Goal: Obtain resource: Download file/media

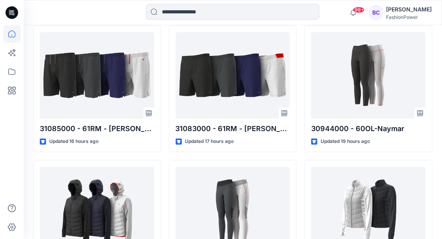
scroll to position [237, 0]
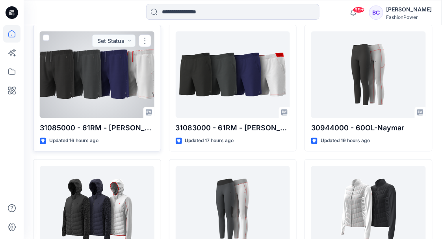
click at [115, 71] on div at bounding box center [97, 75] width 115 height 87
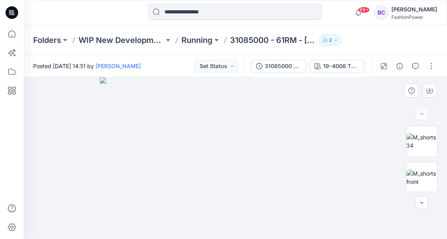
click at [209, 144] on img at bounding box center [235, 158] width 270 height 162
click at [408, 175] on img at bounding box center [421, 178] width 31 height 17
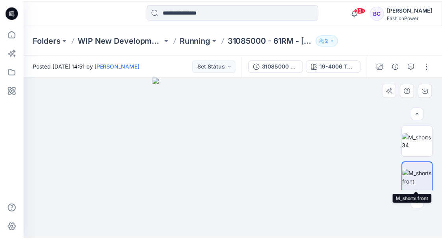
scroll to position [79, 0]
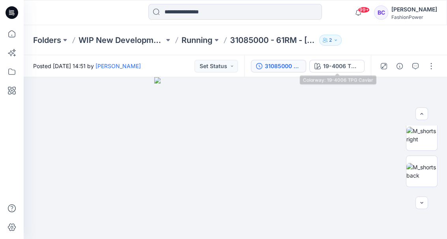
click at [273, 65] on div "31085000 - 61RM - [PERSON_NAME]" at bounding box center [283, 66] width 36 height 9
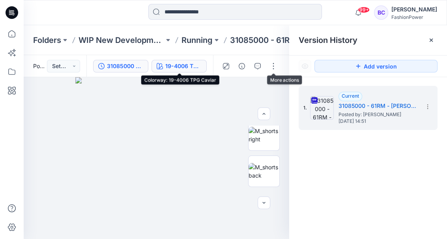
click at [175, 66] on div "19-4006 TPG Caviar" at bounding box center [183, 66] width 36 height 9
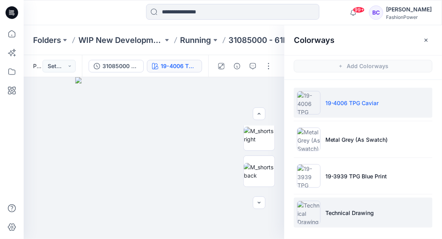
click at [366, 207] on li "Technical Drawing" at bounding box center [363, 213] width 139 height 30
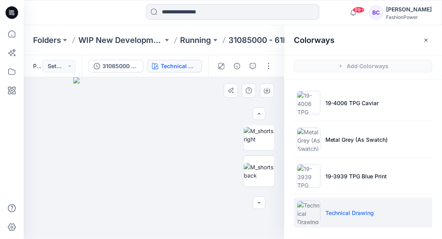
click at [221, 155] on img at bounding box center [154, 158] width 162 height 162
drag, startPoint x: 209, startPoint y: 186, endPoint x: 172, endPoint y: 191, distance: 37.5
click at [203, 186] on img at bounding box center [154, 158] width 162 height 162
drag, startPoint x: 168, startPoint y: 197, endPoint x: 207, endPoint y: 115, distance: 90.7
click at [109, 196] on img at bounding box center [154, 158] width 162 height 162
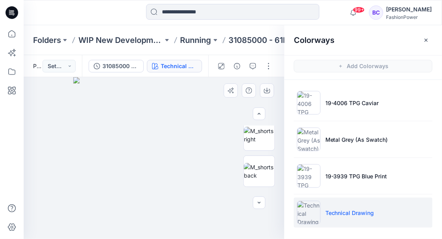
drag, startPoint x: 237, startPoint y: 194, endPoint x: 221, endPoint y: 190, distance: 16.9
click at [236, 193] on div at bounding box center [154, 158] width 261 height 162
drag, startPoint x: 154, startPoint y: 174, endPoint x: 154, endPoint y: 181, distance: 6.7
click at [154, 175] on img at bounding box center [154, 158] width 162 height 162
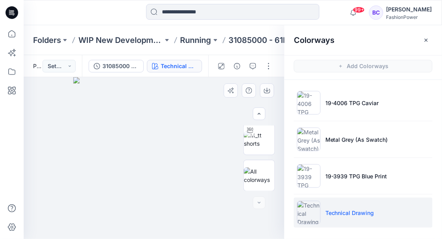
click at [194, 156] on img at bounding box center [154, 158] width 162 height 162
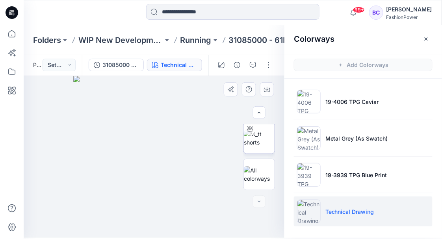
scroll to position [2, 0]
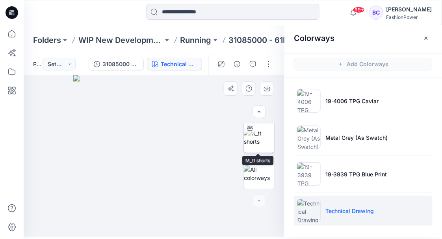
click at [257, 144] on img at bounding box center [259, 137] width 31 height 17
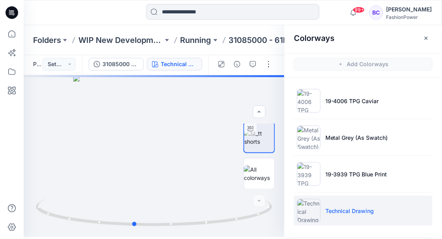
drag, startPoint x: 156, startPoint y: 226, endPoint x: 372, endPoint y: 216, distance: 216.7
click at [372, 216] on div "Technical Drawing Loading... Material Properties Loading... Colorways Add Color…" at bounding box center [233, 156] width 419 height 162
drag, startPoint x: 136, startPoint y: 228, endPoint x: 384, endPoint y: 216, distance: 248.3
click at [384, 216] on div "Technical Drawing Loading... Material Properties Loading... Colorways Add Color…" at bounding box center [233, 156] width 419 height 162
click at [233, 82] on div at bounding box center [154, 156] width 261 height 162
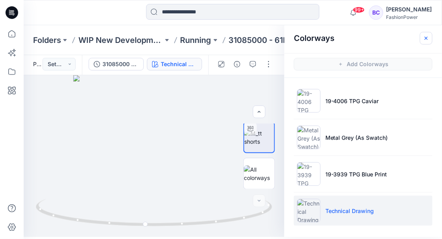
click at [423, 37] on button "button" at bounding box center [426, 38] width 13 height 13
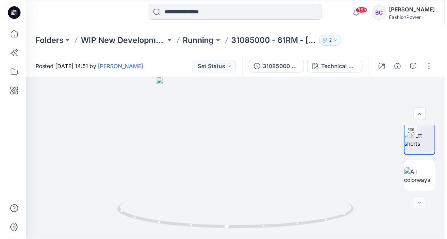
scroll to position [0, 0]
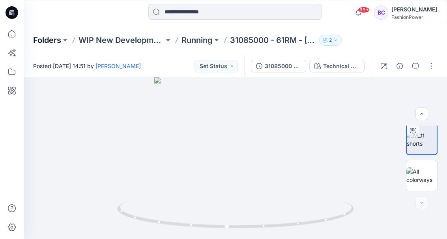
click at [40, 37] on p "Folders" at bounding box center [47, 40] width 28 height 11
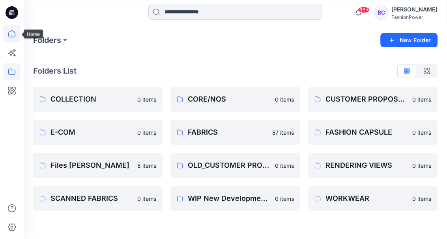
click at [5, 33] on icon at bounding box center [11, 33] width 17 height 17
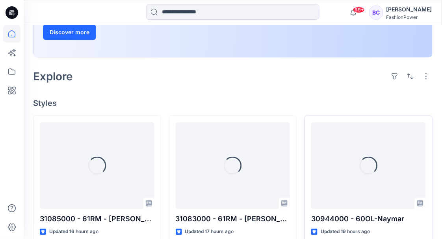
scroll to position [210, 0]
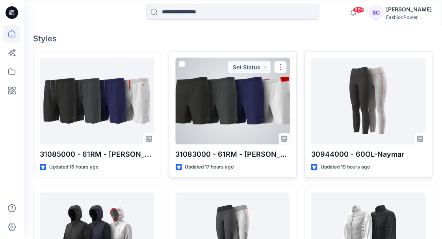
click at [259, 96] on div at bounding box center [233, 101] width 115 height 87
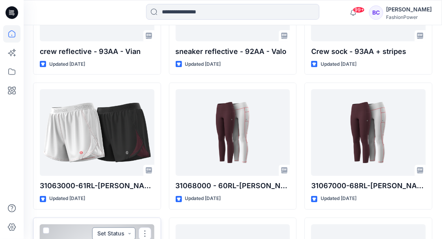
scroll to position [841, 0]
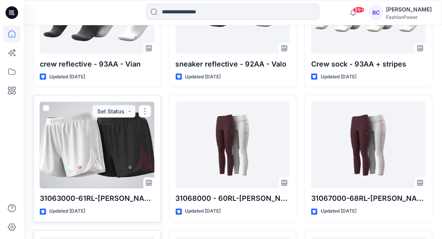
click at [123, 138] on div at bounding box center [97, 145] width 115 height 87
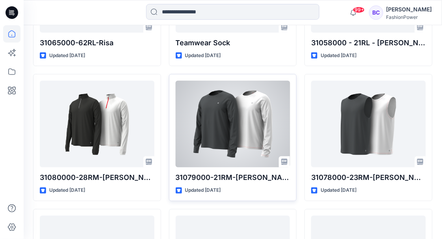
scroll to position [1472, 0]
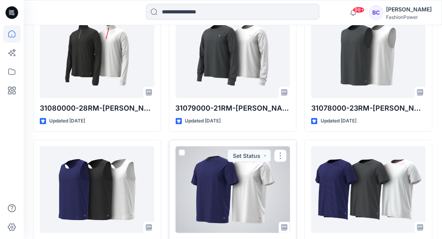
click at [254, 188] on div at bounding box center [233, 190] width 115 height 87
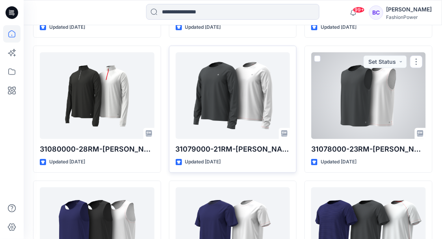
scroll to position [1419, 0]
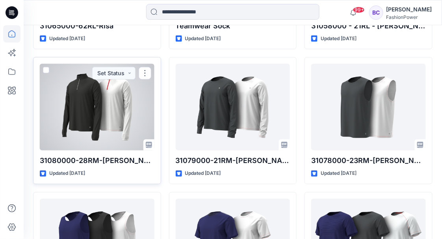
click at [86, 106] on div at bounding box center [97, 107] width 115 height 87
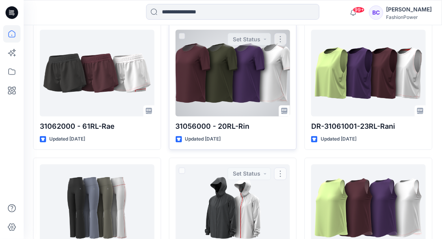
scroll to position [2264, 0]
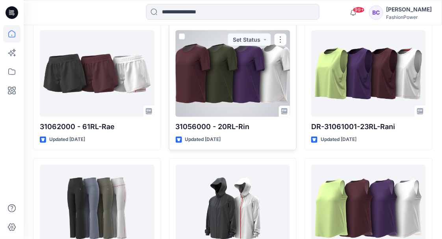
click at [208, 93] on div at bounding box center [233, 73] width 115 height 87
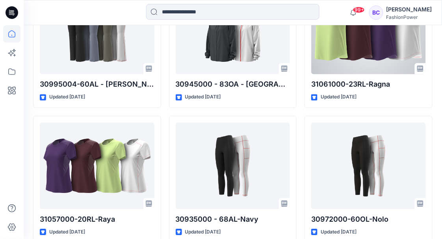
scroll to position [2500, 0]
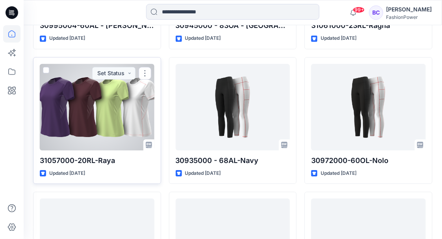
click at [84, 112] on div at bounding box center [97, 107] width 115 height 87
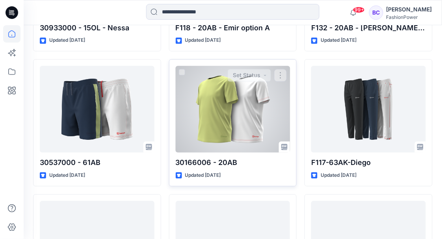
scroll to position [3014, 0]
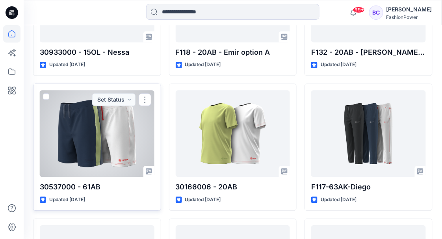
click at [121, 118] on div at bounding box center [97, 133] width 115 height 87
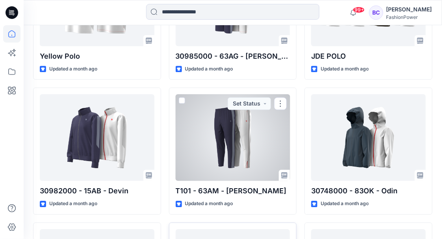
scroll to position [5068, 0]
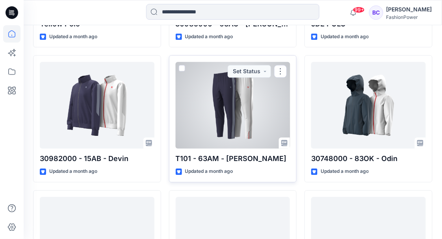
click at [232, 127] on div at bounding box center [233, 105] width 115 height 87
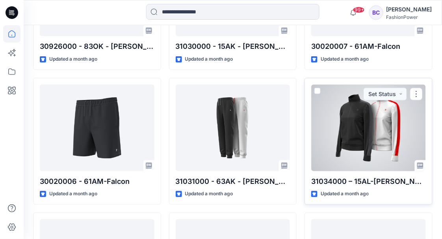
scroll to position [5582, 0]
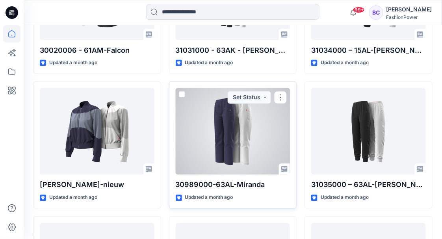
click at [226, 125] on div at bounding box center [233, 131] width 115 height 87
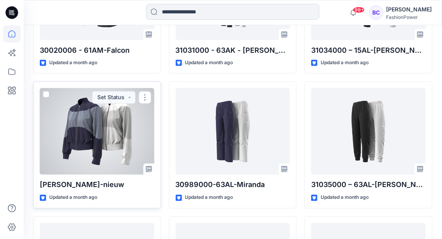
click at [110, 131] on div at bounding box center [97, 131] width 115 height 87
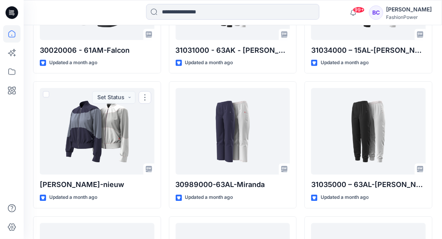
drag, startPoint x: 110, startPoint y: 131, endPoint x: 434, endPoint y: 144, distance: 324.0
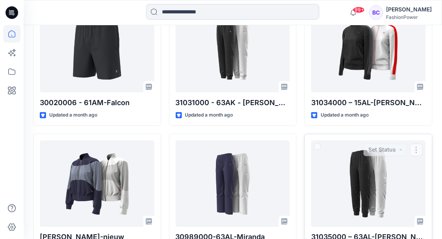
scroll to position [5424, 0]
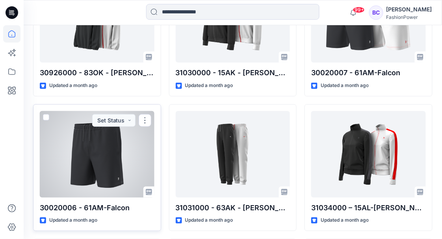
click at [80, 145] on div at bounding box center [97, 154] width 115 height 87
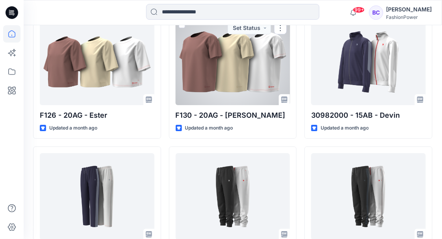
scroll to position [6490, 0]
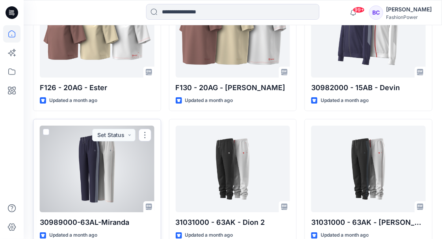
click at [80, 149] on div at bounding box center [97, 169] width 115 height 87
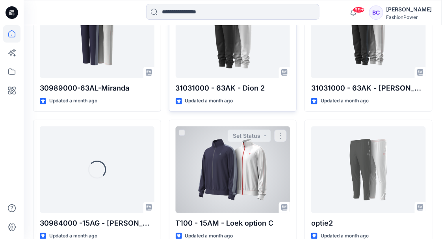
scroll to position [6688, 0]
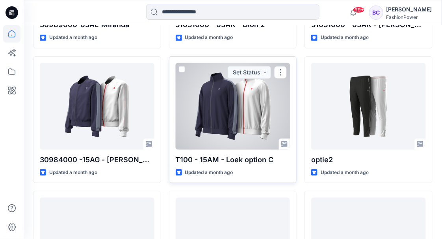
click at [217, 97] on div at bounding box center [233, 106] width 115 height 87
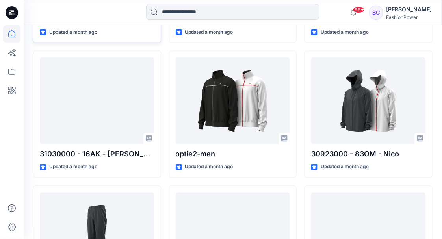
scroll to position [6846, 0]
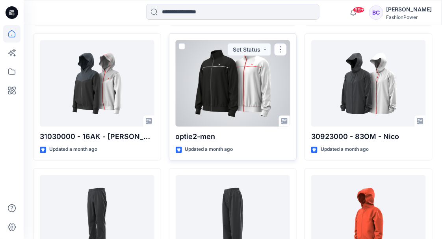
click at [223, 68] on div at bounding box center [233, 83] width 115 height 87
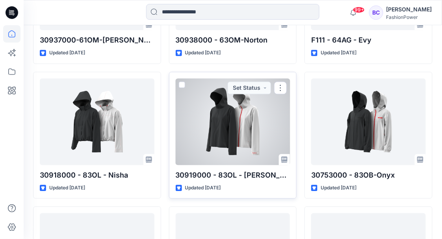
scroll to position [10336, 0]
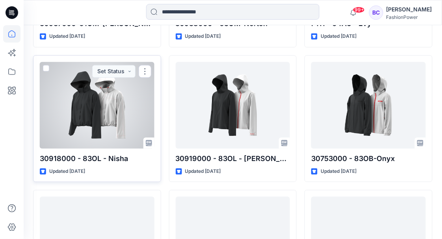
click at [109, 107] on div at bounding box center [97, 105] width 115 height 87
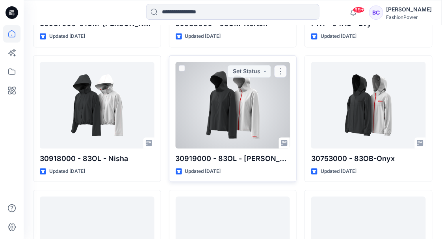
click at [220, 106] on div at bounding box center [233, 105] width 115 height 87
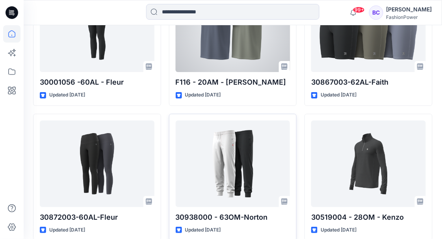
scroll to position [12575, 0]
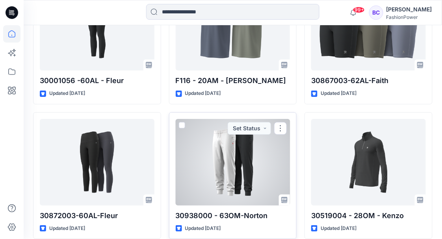
click at [198, 152] on div at bounding box center [233, 162] width 115 height 87
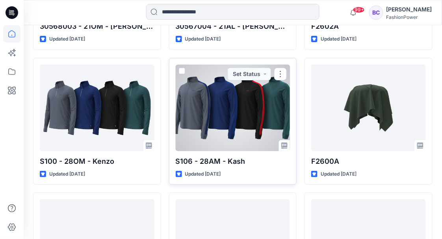
scroll to position [16538, 0]
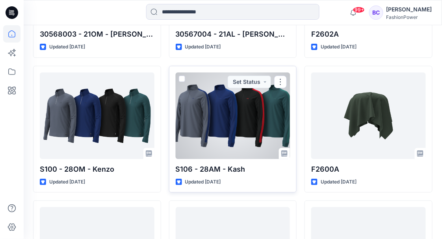
click at [225, 110] on div at bounding box center [233, 116] width 115 height 87
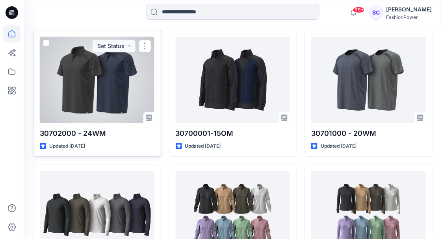
scroll to position [22503, 0]
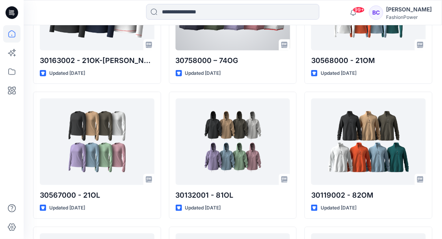
scroll to position [28007, 0]
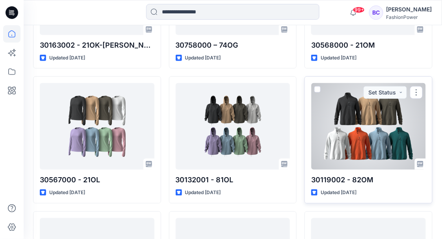
click at [386, 104] on div at bounding box center [368, 126] width 115 height 87
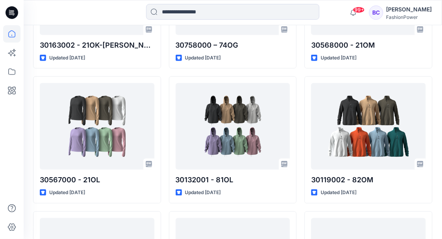
scroll to position [27850, 0]
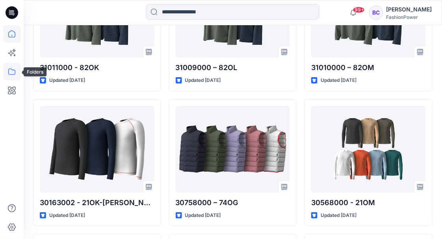
click at [10, 77] on icon at bounding box center [11, 71] width 17 height 17
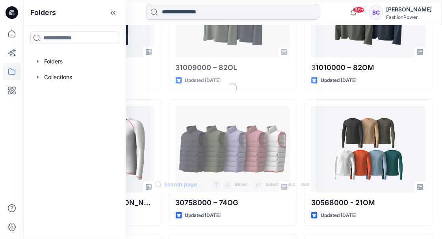
click at [230, 8] on input at bounding box center [232, 12] width 173 height 16
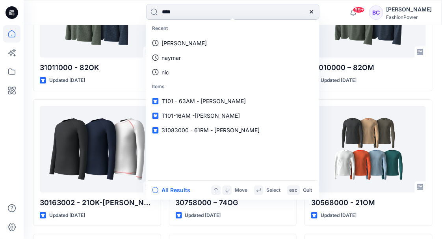
type input "*****"
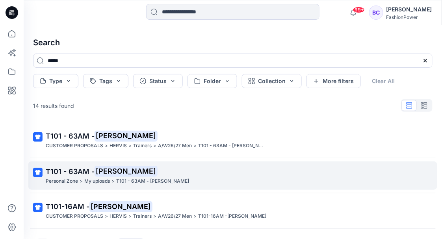
click at [165, 169] on p "T101 - 63AM - Logan" at bounding box center [232, 171] width 373 height 11
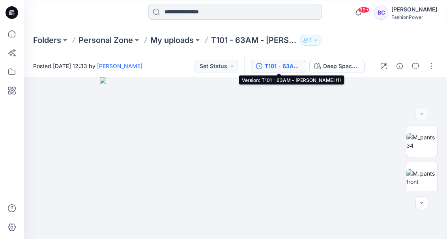
click at [276, 63] on div "T101 - 63AM - Logan (1)" at bounding box center [283, 66] width 36 height 9
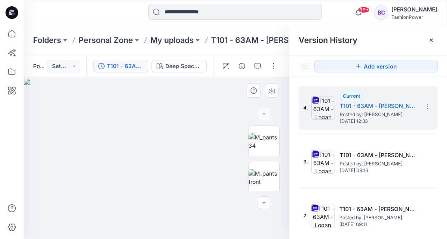
click at [174, 136] on img at bounding box center [156, 159] width 265 height 161
click at [233, 138] on img at bounding box center [156, 159] width 265 height 161
click at [252, 145] on img at bounding box center [263, 141] width 31 height 17
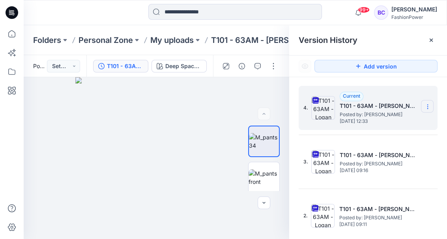
click at [425, 106] on icon at bounding box center [427, 107] width 6 height 6
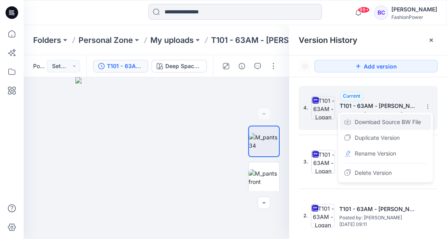
click at [413, 119] on span "Download Source BW File" at bounding box center [387, 121] width 66 height 9
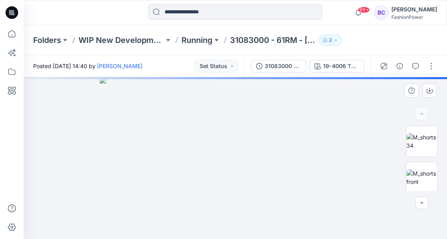
click at [220, 120] on img at bounding box center [235, 158] width 270 height 162
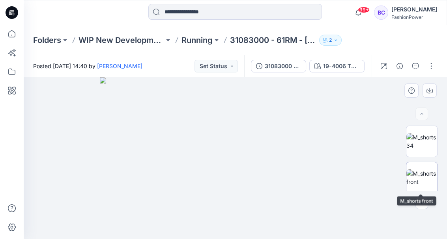
click at [413, 170] on img at bounding box center [421, 178] width 31 height 17
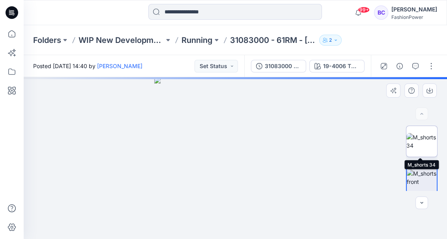
click at [431, 150] on img at bounding box center [421, 141] width 31 height 17
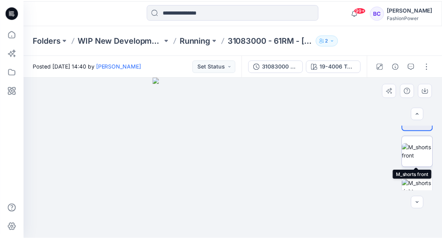
scroll to position [79, 0]
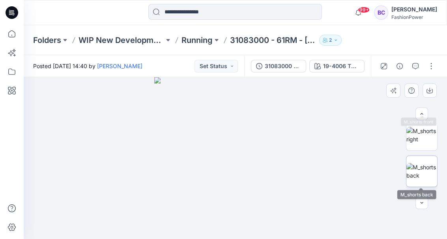
click at [429, 164] on img at bounding box center [421, 171] width 31 height 17
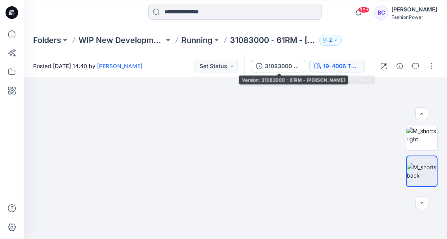
click at [318, 65] on icon "button" at bounding box center [317, 66] width 6 height 6
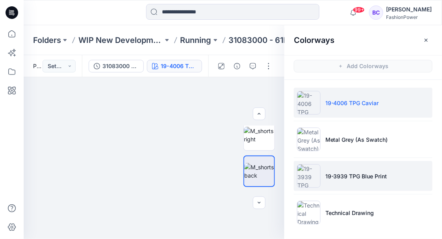
click at [353, 172] on li "19-3939 TPG Blue Print" at bounding box center [363, 176] width 139 height 30
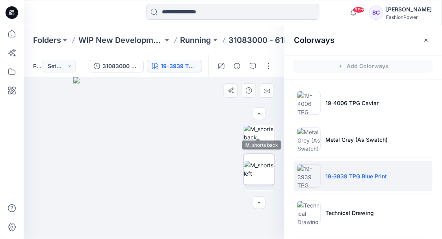
scroll to position [131, 0]
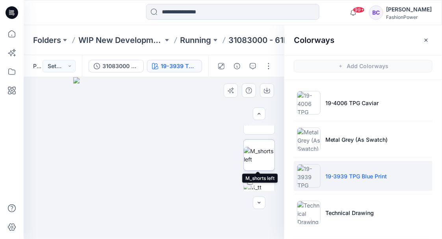
click at [256, 153] on img at bounding box center [259, 155] width 31 height 17
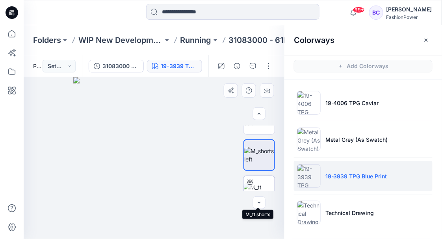
click at [263, 183] on img at bounding box center [259, 191] width 31 height 17
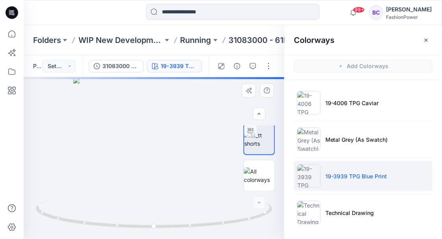
click at [263, 175] on img at bounding box center [259, 176] width 31 height 17
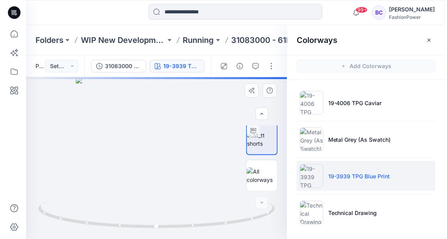
scroll to position [183, 0]
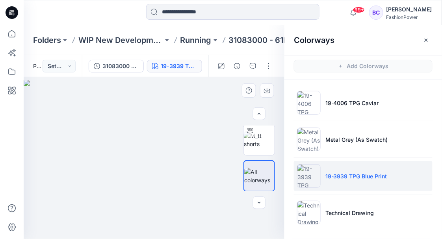
click at [146, 157] on img at bounding box center [154, 160] width 261 height 160
click at [143, 158] on img at bounding box center [154, 160] width 261 height 160
click at [429, 39] on icon "button" at bounding box center [426, 40] width 6 height 6
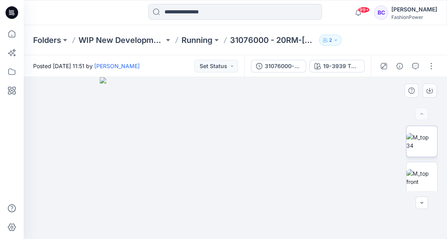
click at [417, 150] on img at bounding box center [421, 141] width 31 height 17
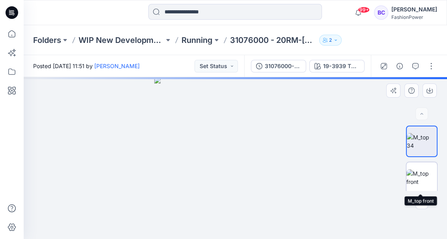
click at [421, 170] on img at bounding box center [421, 178] width 31 height 17
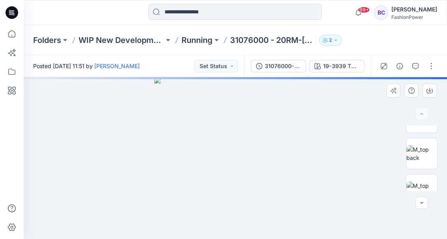
scroll to position [105, 0]
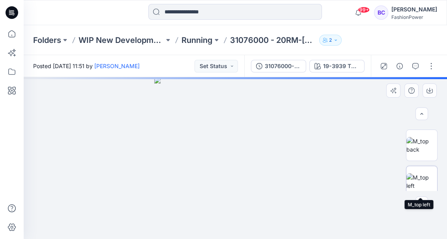
click at [424, 181] on img at bounding box center [421, 181] width 31 height 17
click at [418, 142] on img at bounding box center [421, 145] width 31 height 17
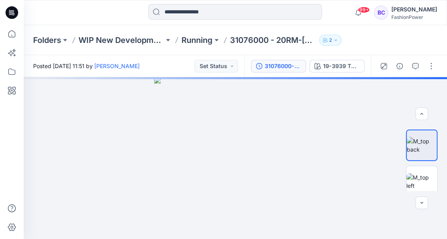
click at [282, 69] on div "31076000-20RM-Robert" at bounding box center [283, 66] width 36 height 9
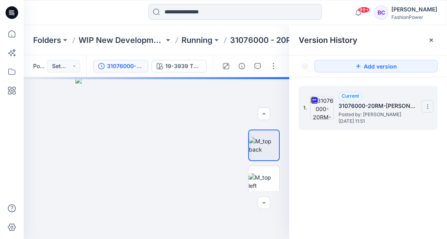
click at [425, 108] on icon at bounding box center [427, 107] width 6 height 6
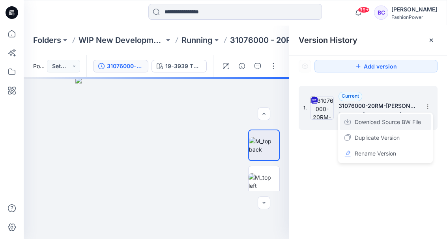
click at [403, 122] on span "Download Source BW File" at bounding box center [387, 121] width 66 height 9
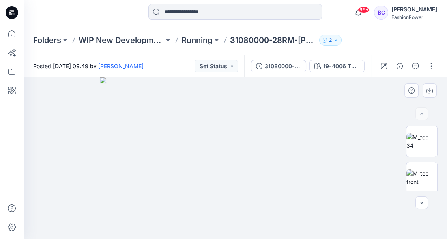
click at [136, 134] on img at bounding box center [235, 158] width 270 height 162
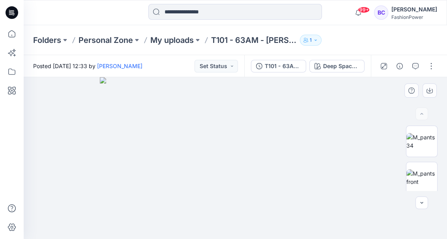
click at [86, 88] on div at bounding box center [235, 158] width 423 height 162
click at [239, 146] on img at bounding box center [235, 158] width 321 height 162
click at [421, 171] on img at bounding box center [421, 178] width 31 height 17
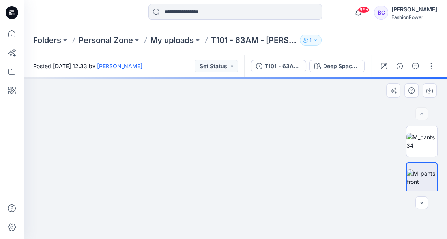
drag, startPoint x: 237, startPoint y: 128, endPoint x: 243, endPoint y: 203, distance: 75.9
click at [243, 203] on img at bounding box center [236, 20] width 776 height 437
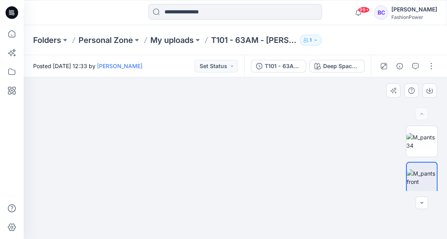
drag, startPoint x: 241, startPoint y: 115, endPoint x: 248, endPoint y: 121, distance: 9.5
click at [245, 188] on img at bounding box center [245, 87] width 776 height 305
drag, startPoint x: 283, startPoint y: 125, endPoint x: 221, endPoint y: 119, distance: 62.2
click at [221, 119] on img at bounding box center [235, 158] width 162 height 162
drag, startPoint x: 322, startPoint y: 124, endPoint x: 209, endPoint y: 123, distance: 113.2
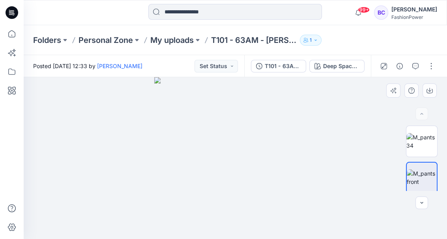
click at [319, 124] on div at bounding box center [235, 158] width 423 height 162
click at [418, 139] on img at bounding box center [421, 141] width 31 height 17
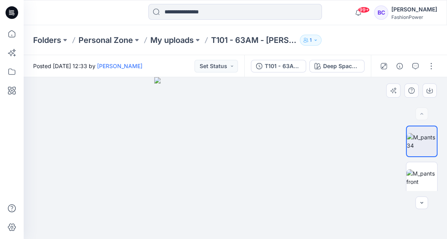
click at [266, 110] on img at bounding box center [235, 158] width 162 height 162
click at [259, 142] on img at bounding box center [235, 158] width 162 height 162
click at [265, 69] on button "T101 - 63AM - Logan (1)" at bounding box center [278, 66] width 55 height 13
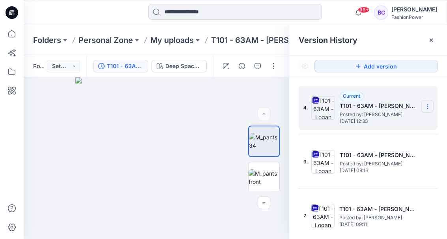
click at [427, 107] on icon at bounding box center [427, 107] width 0 height 0
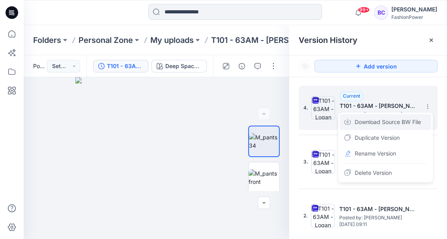
click at [413, 117] on div "Download Source BW File" at bounding box center [384, 122] width 91 height 16
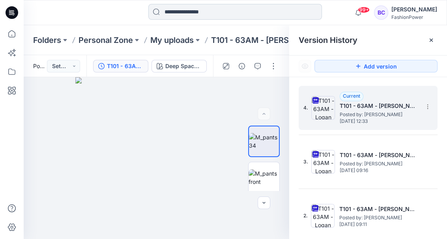
click at [200, 14] on input at bounding box center [234, 12] width 173 height 16
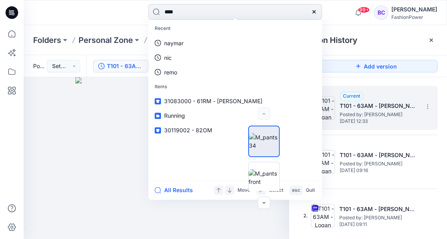
type input "*****"
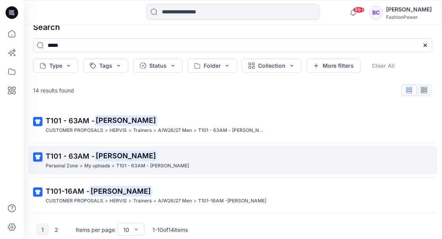
scroll to position [28, 0]
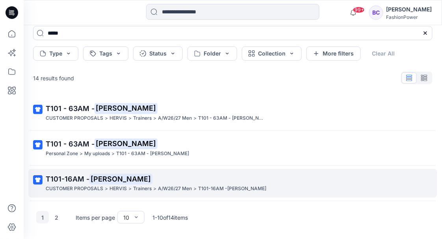
click at [147, 172] on link "T101-16AM - Logan CUSTOMER PROPOSALS > HERVIS > Trainers > A/W26/27 Men > T101-…" at bounding box center [232, 183] width 409 height 29
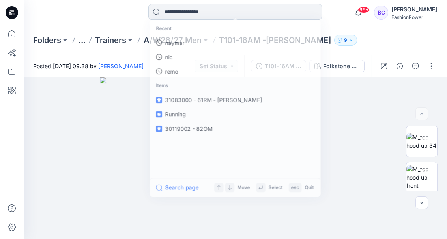
click at [217, 10] on input at bounding box center [234, 12] width 173 height 16
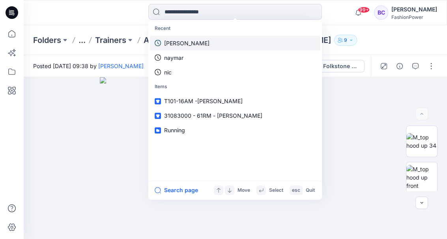
click at [189, 43] on link "logan" at bounding box center [235, 43] width 170 height 15
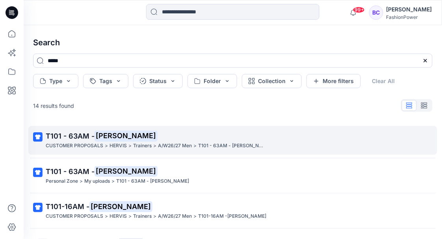
click at [99, 140] on mark "Logan" at bounding box center [126, 136] width 63 height 11
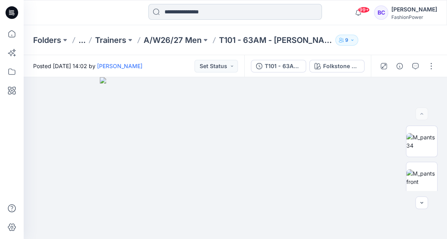
click at [205, 14] on input at bounding box center [234, 12] width 173 height 16
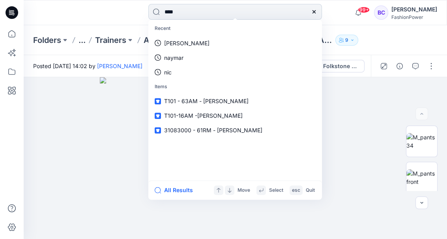
type input "*****"
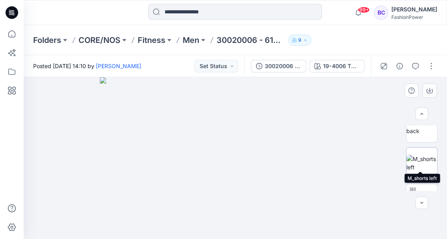
scroll to position [131, 0]
click at [425, 164] on img at bounding box center [421, 155] width 31 height 17
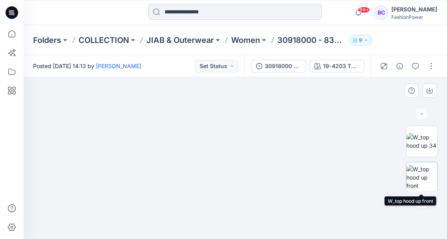
click at [426, 177] on img at bounding box center [421, 177] width 31 height 25
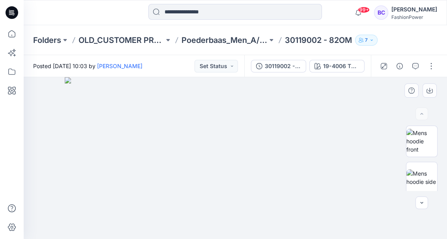
click at [211, 151] on img at bounding box center [235, 158] width 341 height 162
click at [418, 138] on img at bounding box center [421, 141] width 31 height 25
drag, startPoint x: 277, startPoint y: 172, endPoint x: 270, endPoint y: 117, distance: 54.5
click at [270, 117] on img at bounding box center [234, 69] width 425 height 341
drag, startPoint x: 269, startPoint y: 118, endPoint x: 276, endPoint y: 121, distance: 7.6
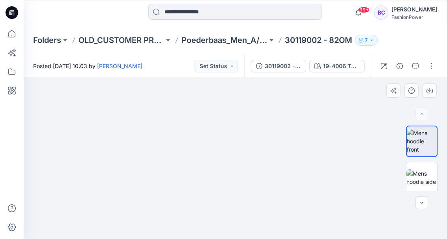
click at [276, 121] on img at bounding box center [236, 98] width 338 height 283
drag, startPoint x: 277, startPoint y: 90, endPoint x: 275, endPoint y: 85, distance: 4.9
click at [276, 83] on img at bounding box center [236, 71] width 338 height 338
drag, startPoint x: 269, startPoint y: 111, endPoint x: 280, endPoint y: 190, distance: 79.6
click at [280, 190] on img at bounding box center [236, 110] width 338 height 259
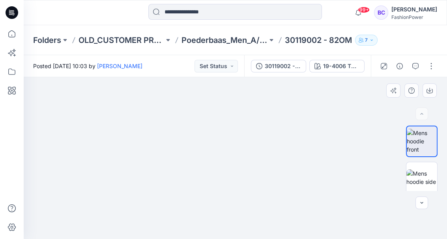
drag, startPoint x: 288, startPoint y: 159, endPoint x: 287, endPoint y: 222, distance: 63.5
click at [287, 222] on img at bounding box center [231, 83] width 600 height 313
drag, startPoint x: 266, startPoint y: 206, endPoint x: 264, endPoint y: 165, distance: 40.7
click at [266, 162] on img at bounding box center [235, 158] width 162 height 162
drag, startPoint x: 263, startPoint y: 188, endPoint x: 269, endPoint y: 155, distance: 33.6
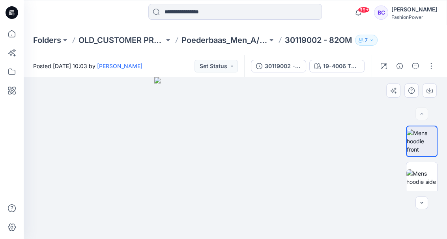
click at [269, 155] on img at bounding box center [235, 158] width 162 height 162
drag, startPoint x: 272, startPoint y: 211, endPoint x: 245, endPoint y: 76, distance: 137.9
click at [245, 76] on div "Posted [DATE] 10:03 by [PERSON_NAME] Set Status 30119002 - 82OM 19-4006 TPG Cav…" at bounding box center [235, 147] width 423 height 184
drag, startPoint x: 255, startPoint y: 205, endPoint x: 248, endPoint y: 131, distance: 75.3
click at [248, 131] on img at bounding box center [214, 67] width 513 height 345
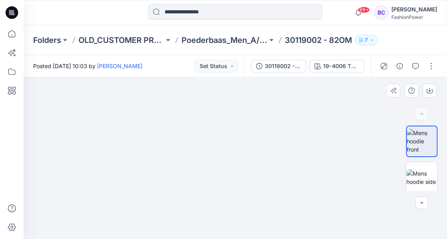
click at [246, 134] on img at bounding box center [213, 68] width 513 height 342
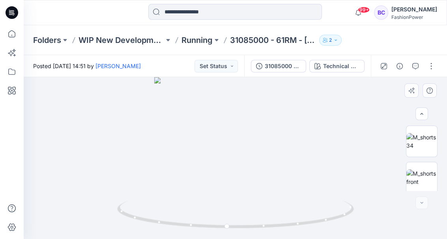
scroll to position [183, 0]
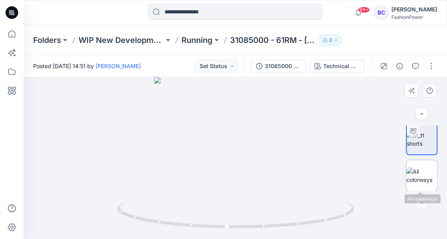
click at [420, 178] on img at bounding box center [421, 176] width 31 height 17
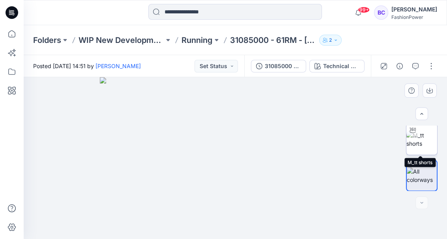
click at [414, 142] on img at bounding box center [421, 139] width 31 height 17
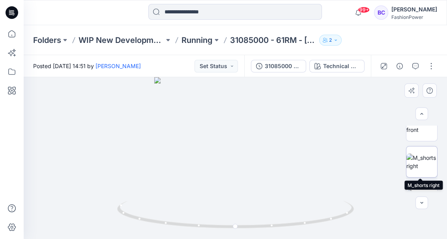
click at [422, 170] on img at bounding box center [421, 162] width 31 height 17
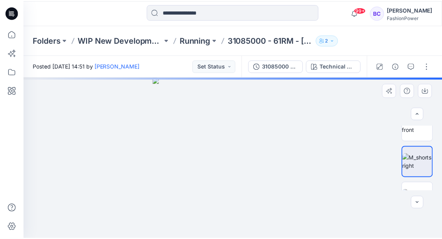
scroll to position [78, 0]
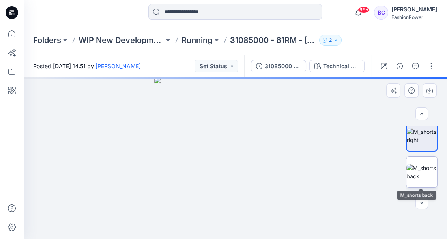
click at [421, 172] on img at bounding box center [421, 172] width 31 height 17
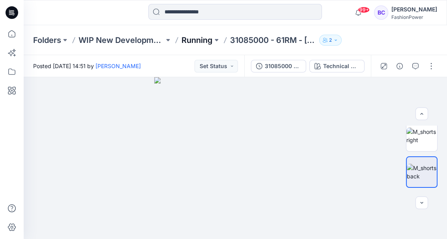
click at [199, 44] on p "Running" at bounding box center [196, 40] width 31 height 11
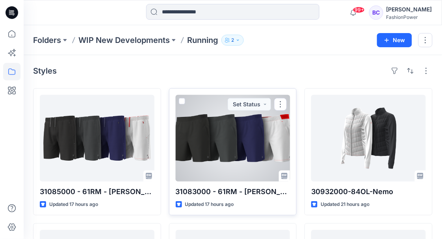
click at [207, 120] on div at bounding box center [233, 138] width 115 height 87
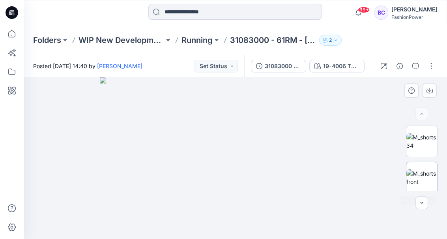
click at [416, 179] on img at bounding box center [421, 178] width 31 height 17
drag, startPoint x: 259, startPoint y: 125, endPoint x: 259, endPoint y: 140, distance: 15.0
click at [259, 143] on img at bounding box center [235, 133] width 316 height 213
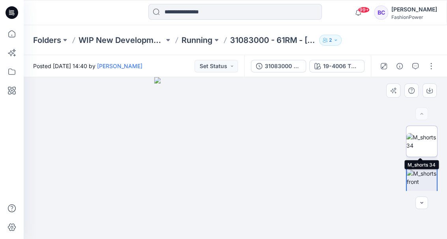
click at [429, 142] on img at bounding box center [421, 141] width 31 height 17
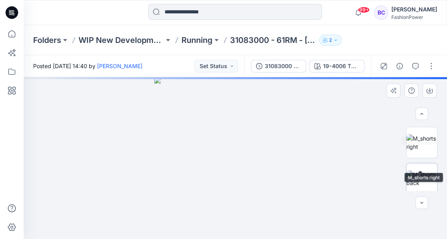
scroll to position [79, 0]
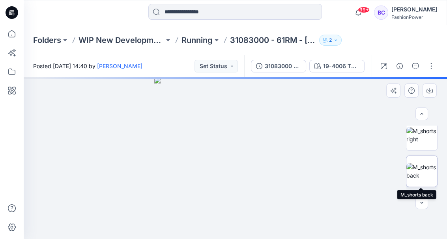
click at [414, 169] on img at bounding box center [421, 171] width 31 height 17
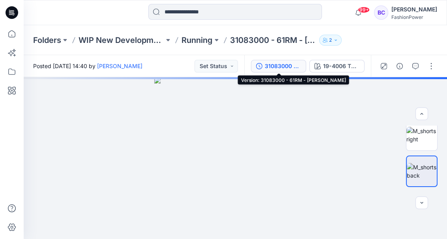
click at [296, 69] on div "31083000 - 61RM - [PERSON_NAME]" at bounding box center [283, 66] width 36 height 9
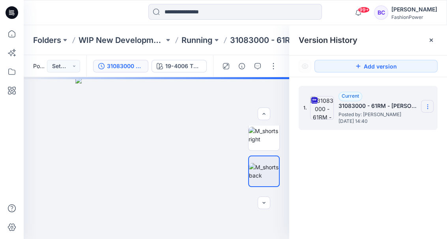
click at [425, 108] on icon at bounding box center [427, 107] width 6 height 6
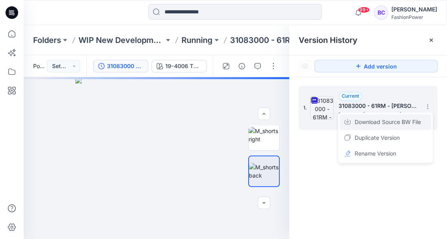
click at [369, 118] on span "Download Source BW File" at bounding box center [387, 121] width 66 height 9
